Goal: Information Seeking & Learning: Learn about a topic

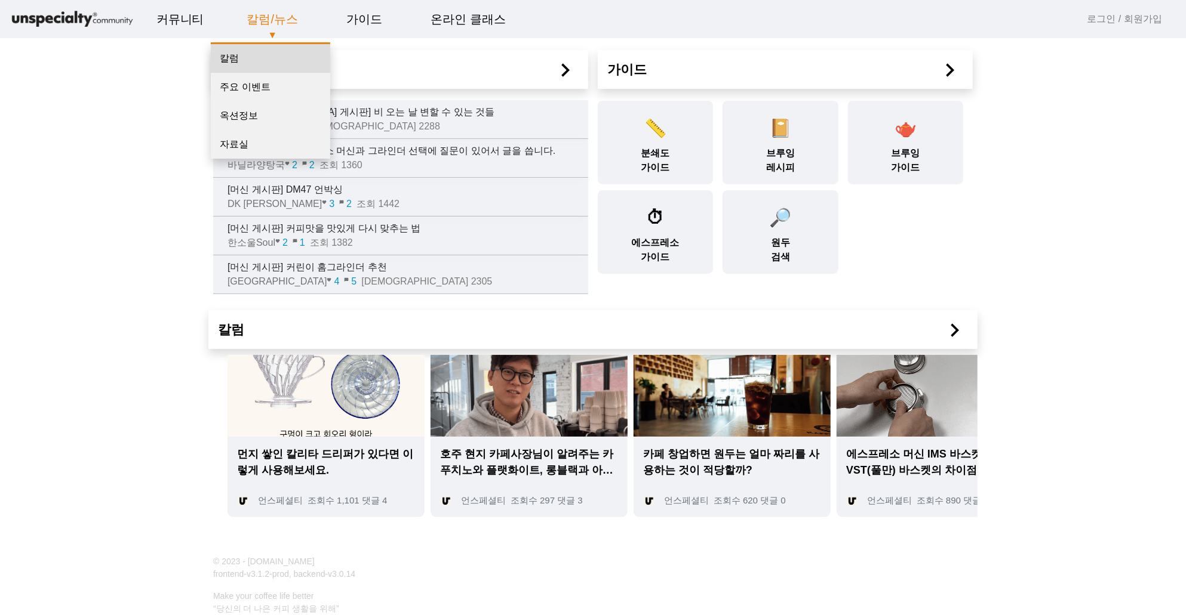
click at [230, 59] on link "칼럼" at bounding box center [270, 58] width 119 height 29
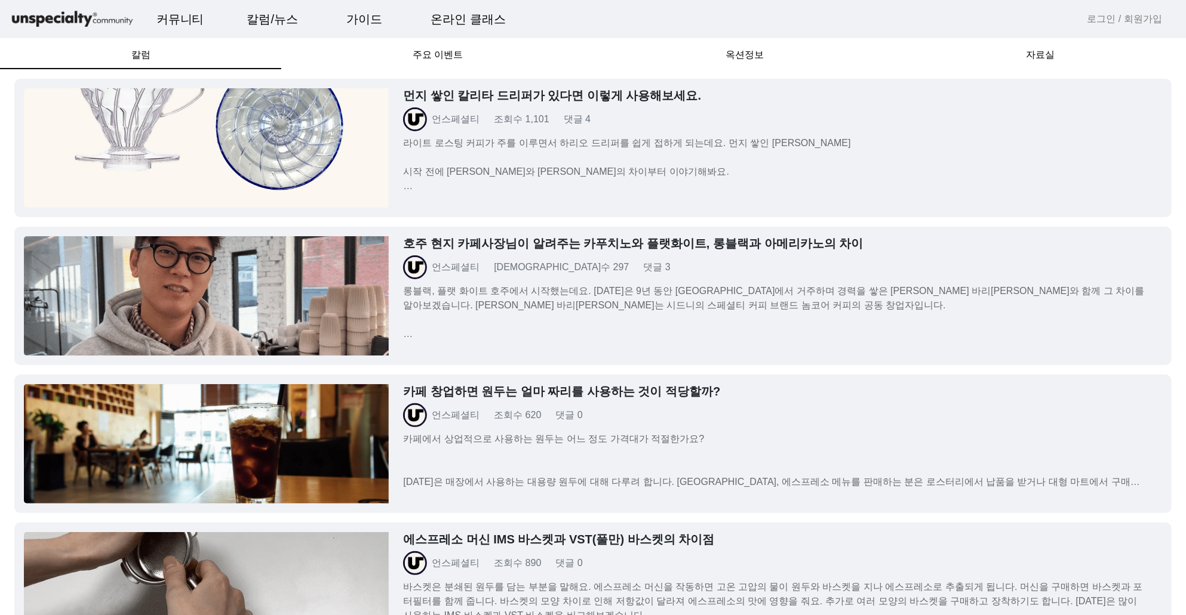
click at [1103, 18] on link "로그인 / 회원가입" at bounding box center [1124, 19] width 75 height 14
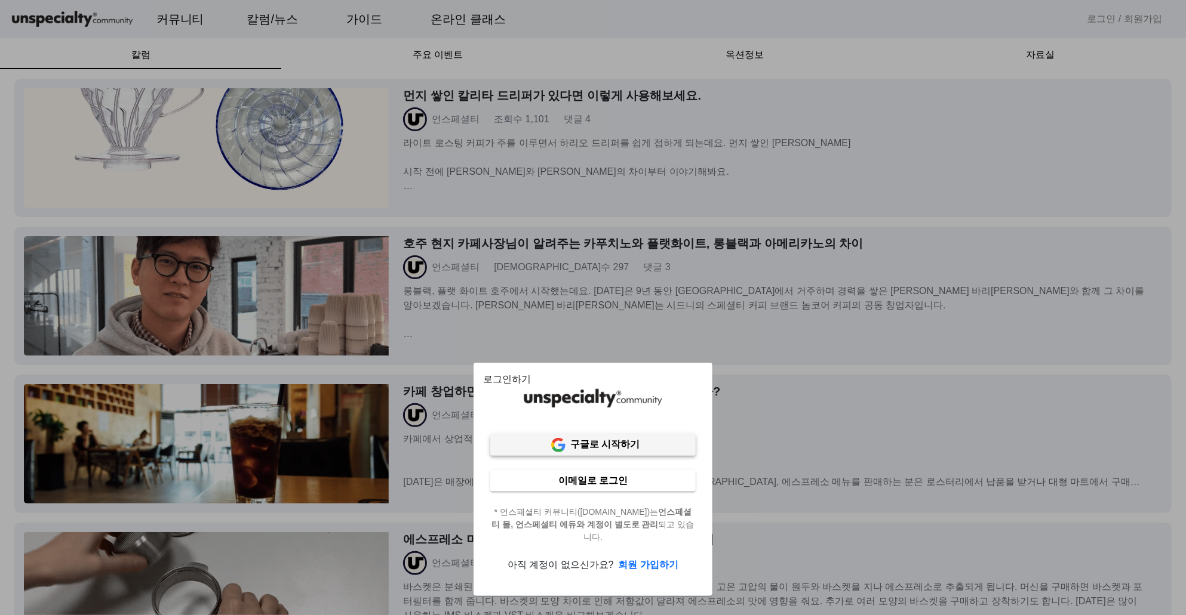
click at [612, 444] on b "구글로 시작하기" at bounding box center [604, 444] width 69 height 10
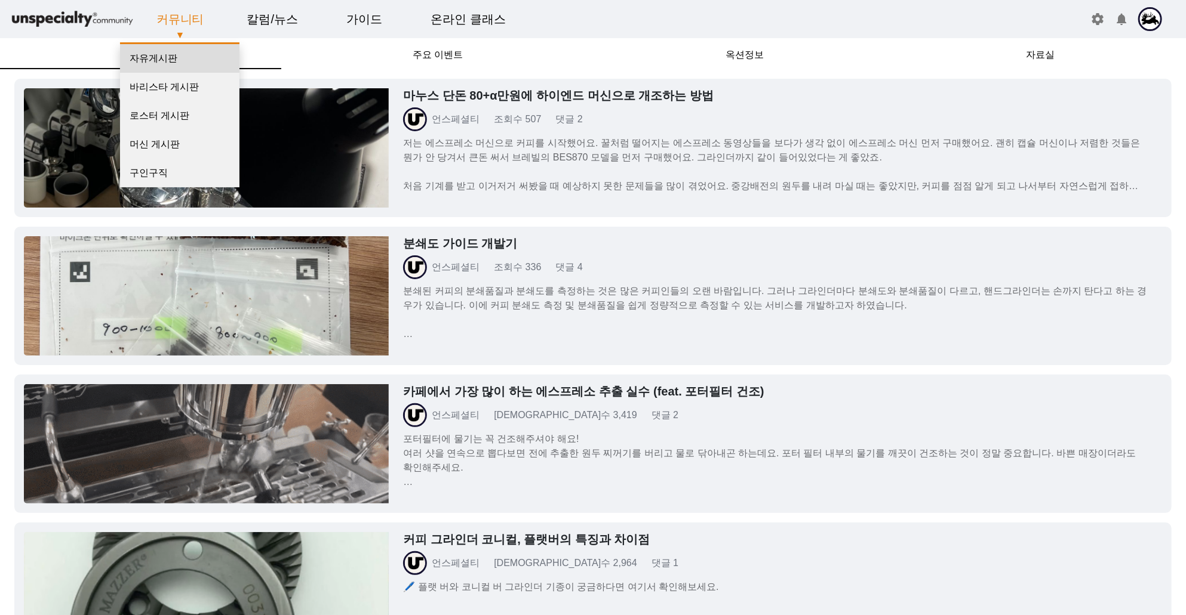
click at [165, 57] on link "자유게시판" at bounding box center [179, 58] width 119 height 29
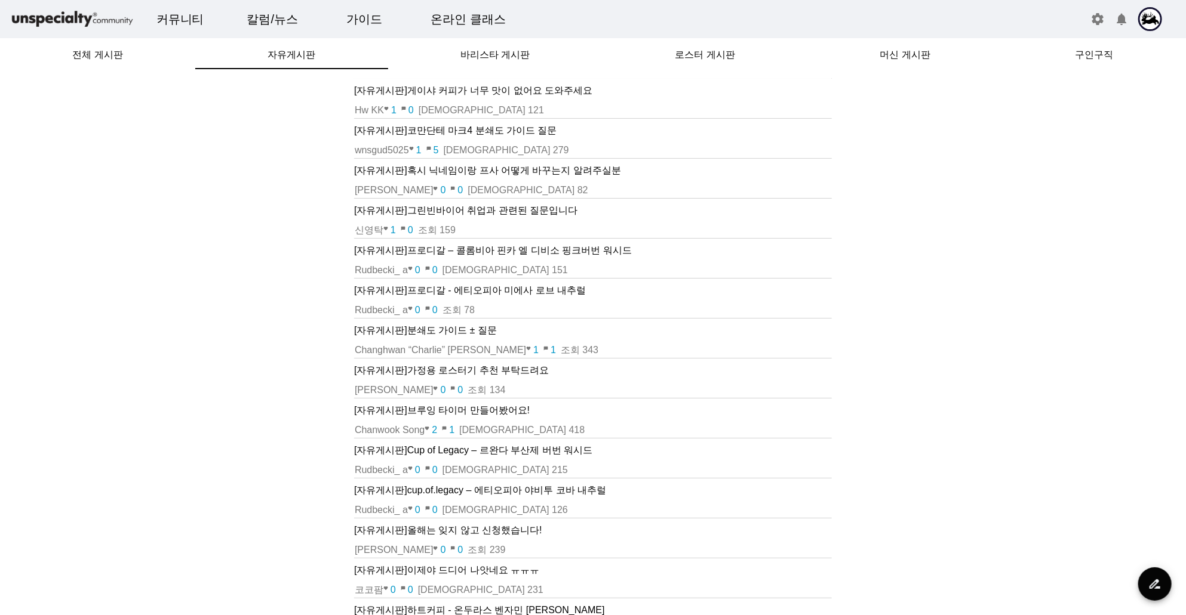
click at [450, 89] on p "[자유게시판] 게이샤 커피가 너무 맛이 없어요 도와주세요" at bounding box center [593, 91] width 478 height 14
click at [483, 54] on span "바리스타 게시판" at bounding box center [494, 55] width 69 height 10
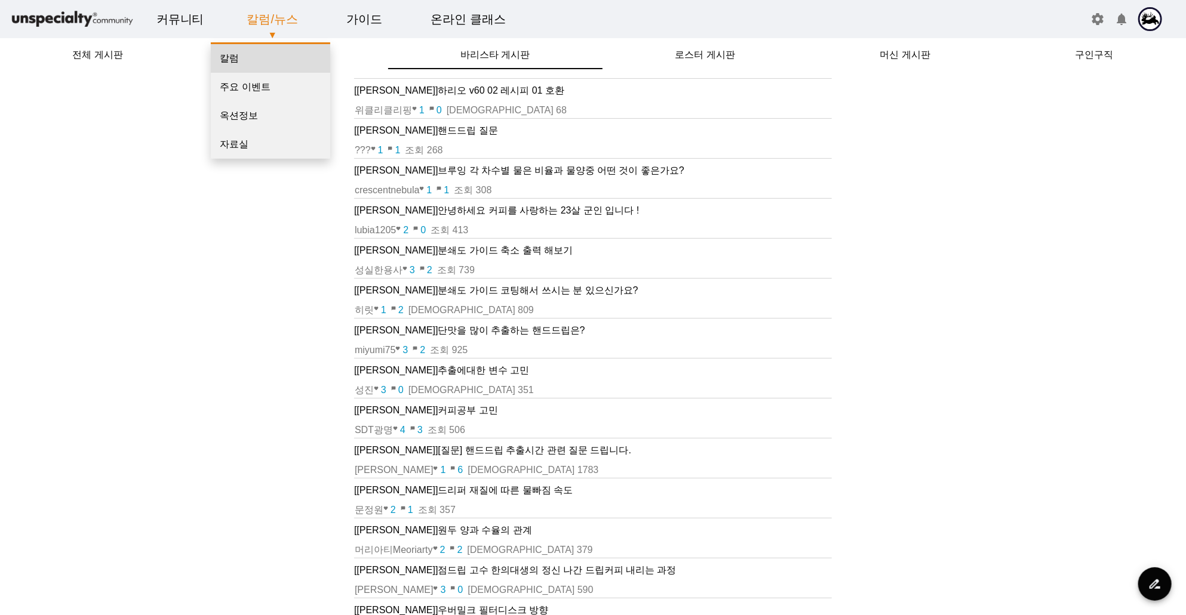
click at [229, 62] on link "칼럼" at bounding box center [270, 58] width 119 height 29
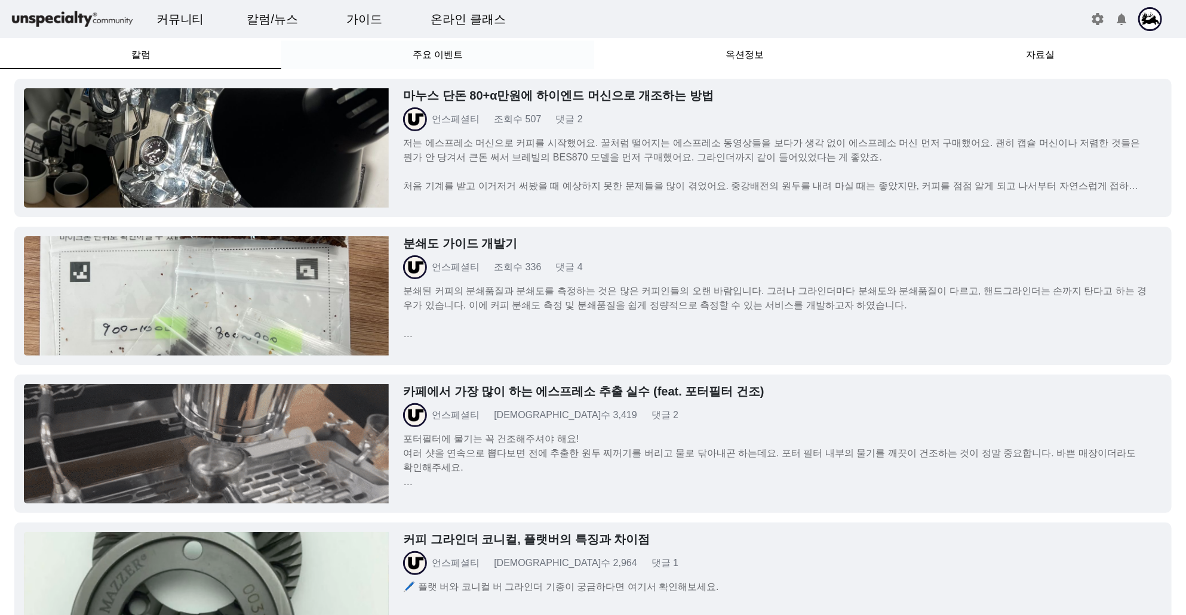
click at [450, 53] on span "주요 이벤트" at bounding box center [438, 55] width 50 height 10
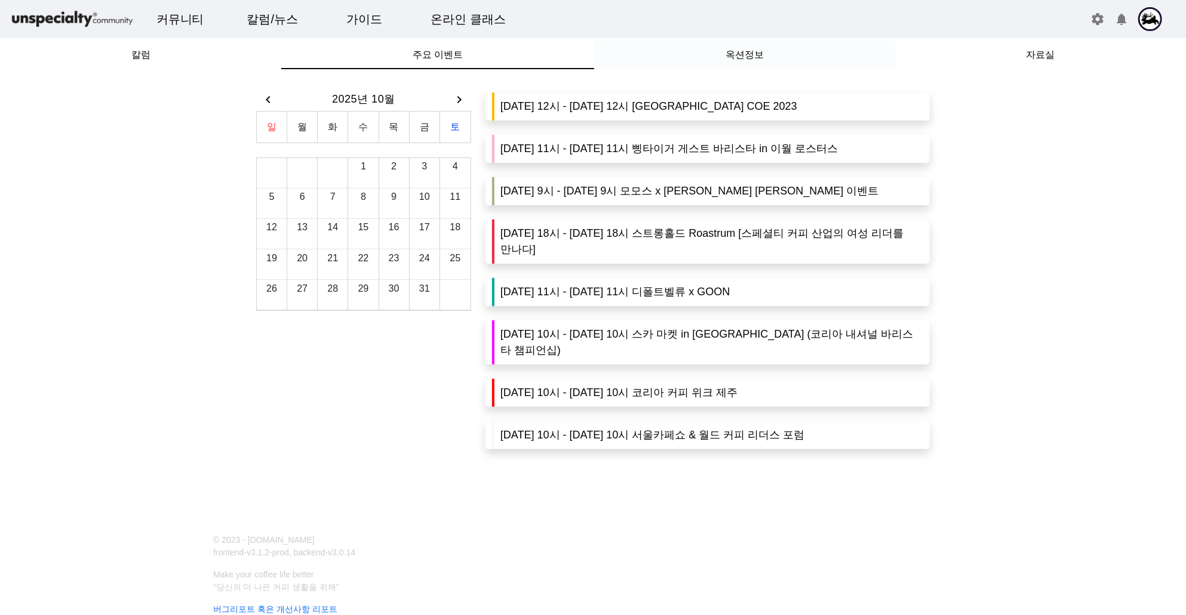
click at [750, 59] on span "옥션정보" at bounding box center [744, 55] width 38 height 10
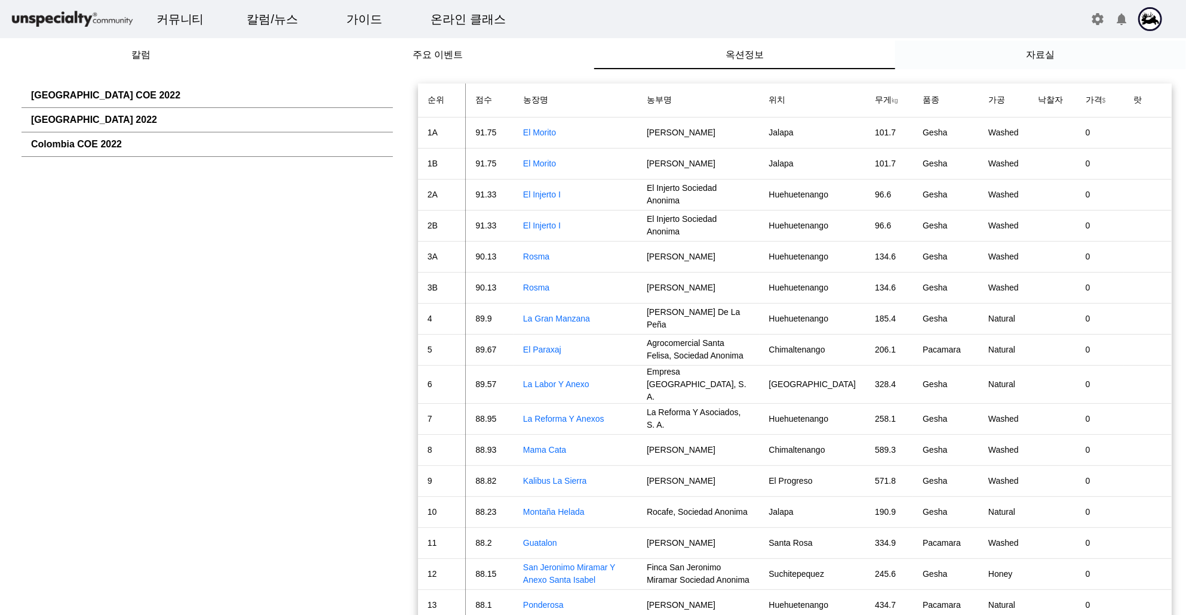
click at [1046, 56] on span "자료실" at bounding box center [1040, 55] width 29 height 10
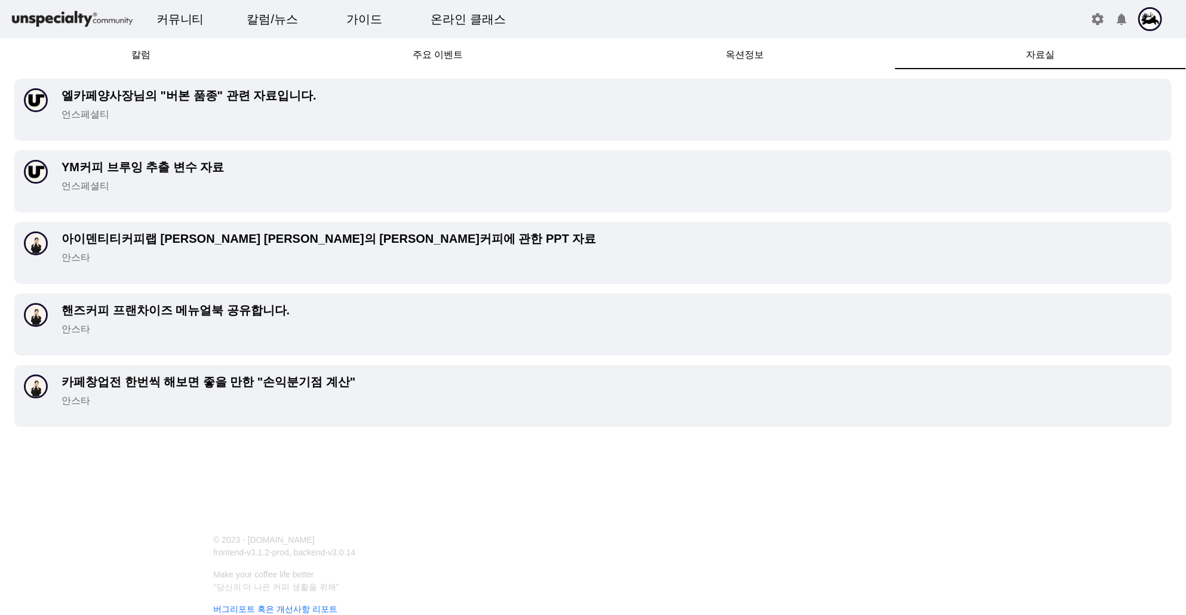
click at [187, 380] on h3 "카페창업전 한번씩 해보면 좋을 만한 "손익분기점 계산"" at bounding box center [611, 382] width 1100 height 14
